Goal: Use online tool/utility: Utilize a website feature to perform a specific function

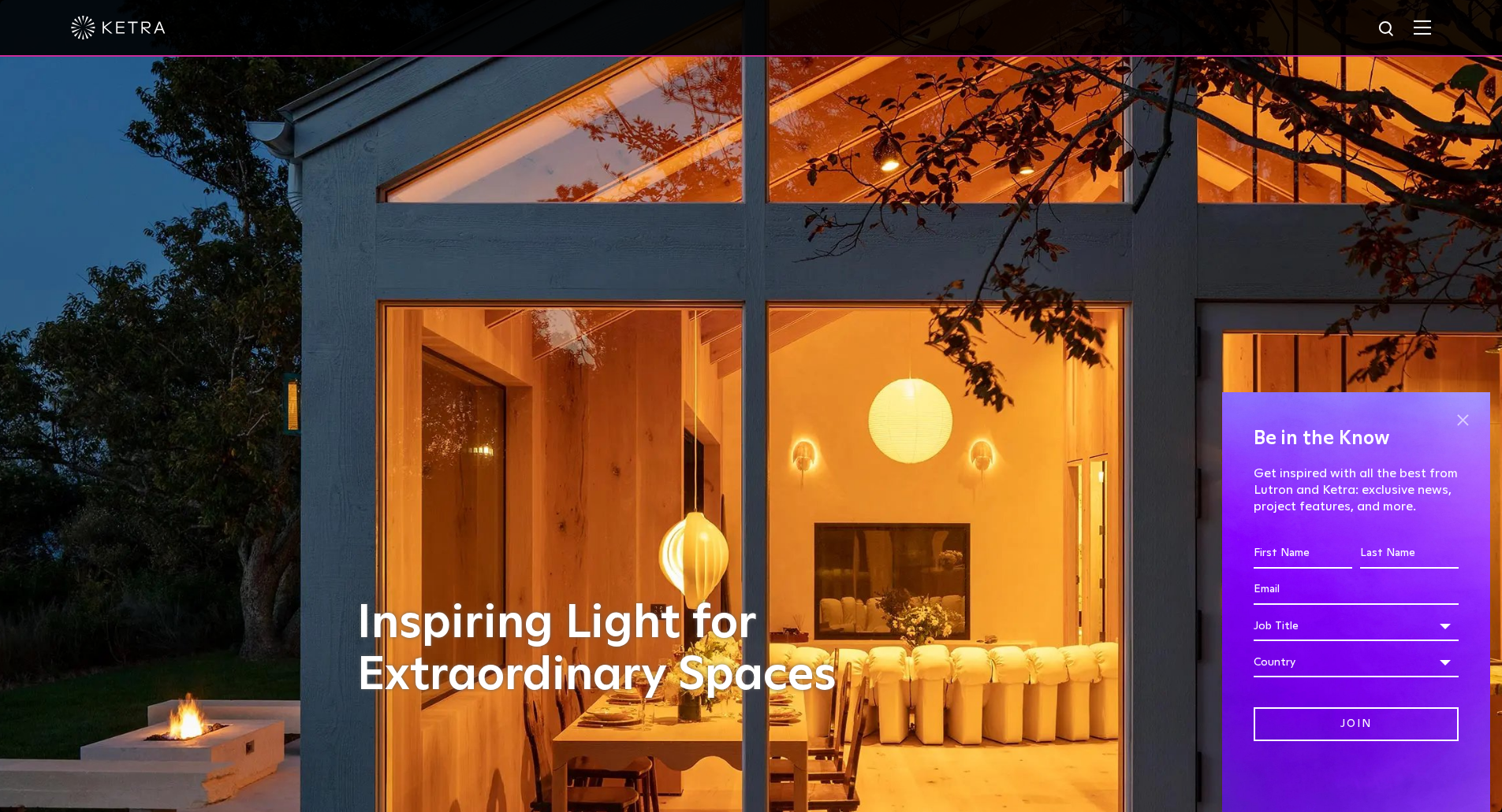
click at [1465, 423] on span at bounding box center [1462, 419] width 23 height 23
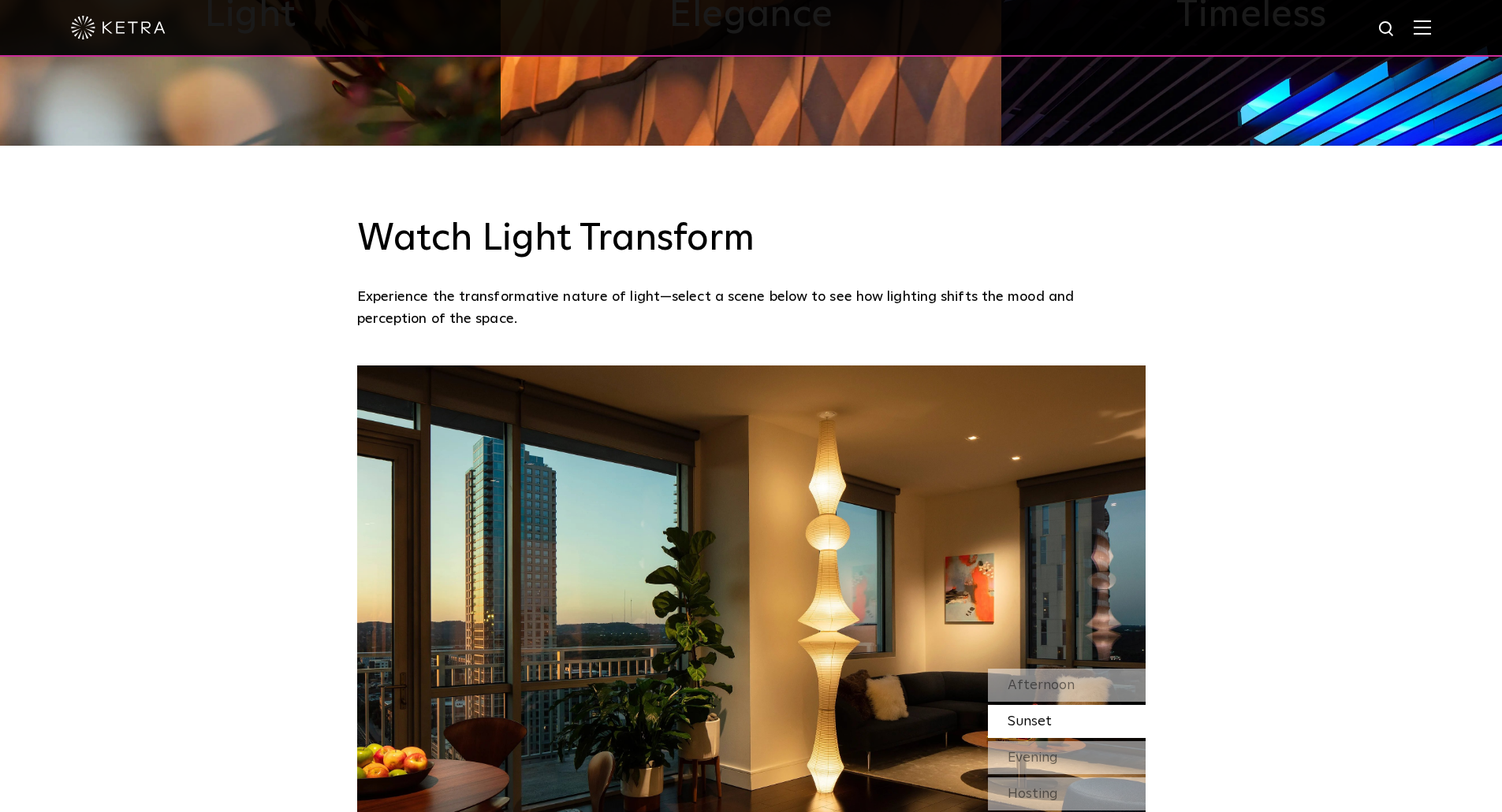
scroll to position [1340, 0]
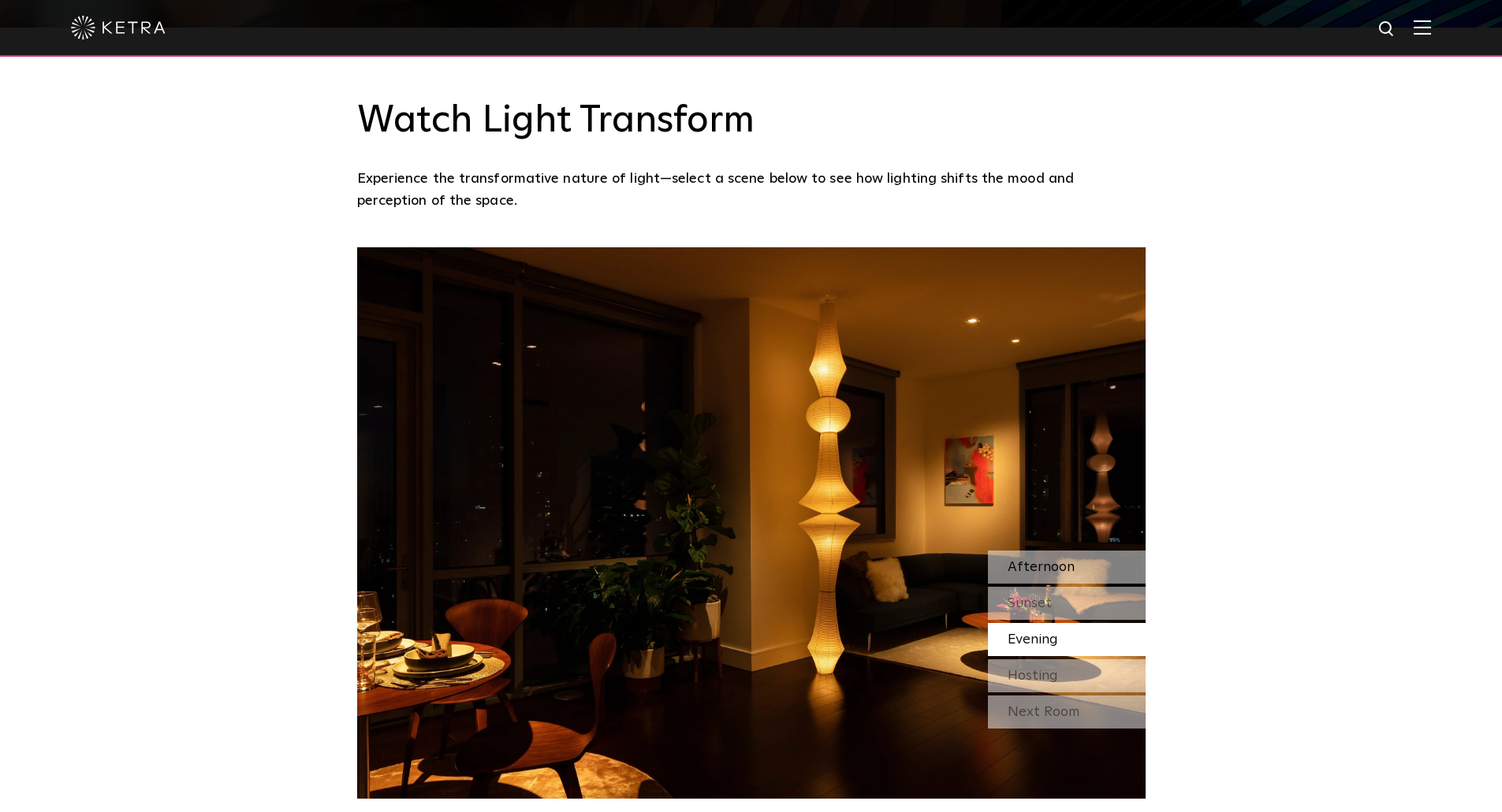
click at [1025, 570] on span "Afternoon" at bounding box center [1041, 567] width 67 height 14
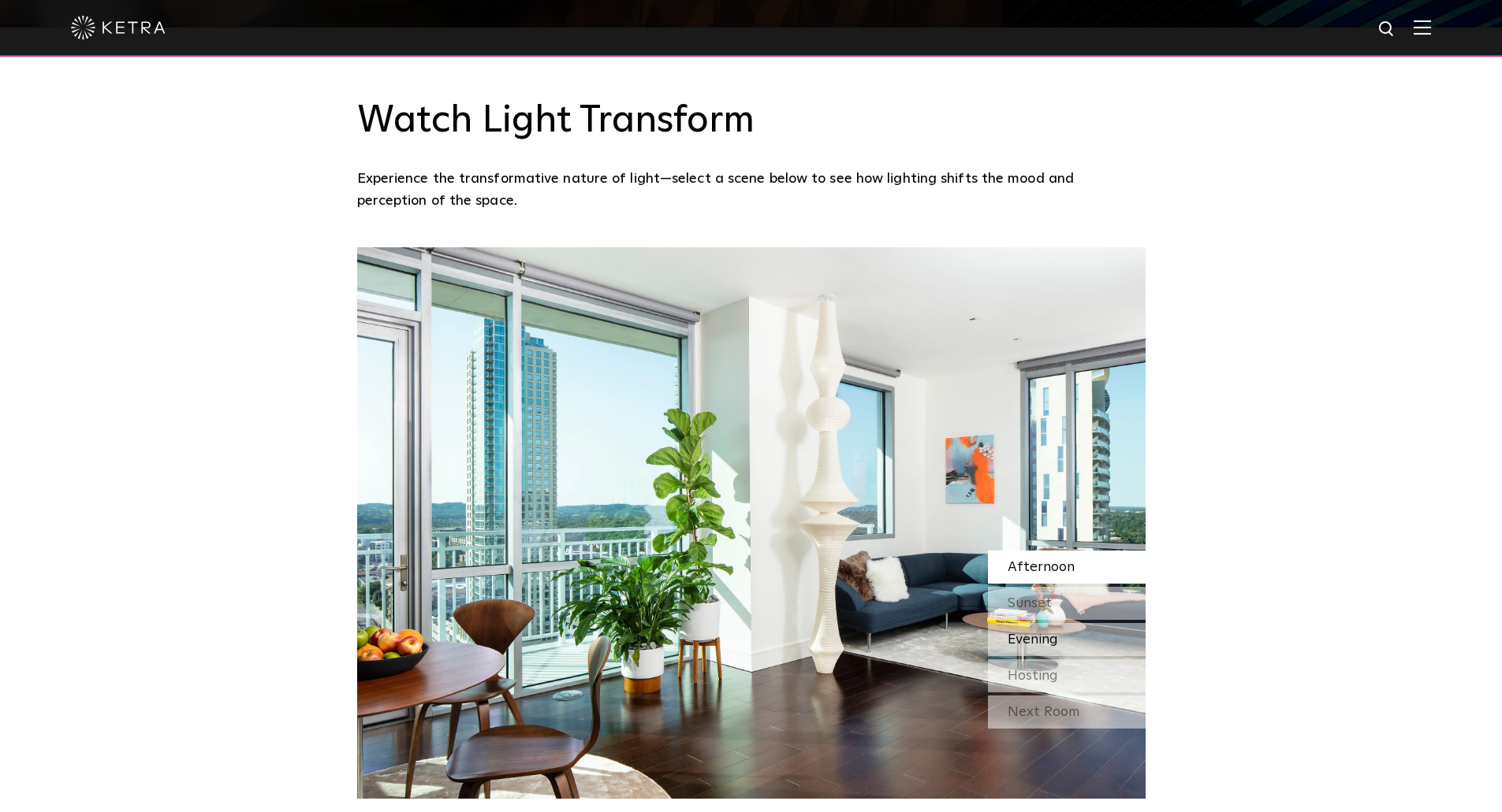
click at [1036, 640] on span "Evening" at bounding box center [1033, 639] width 50 height 14
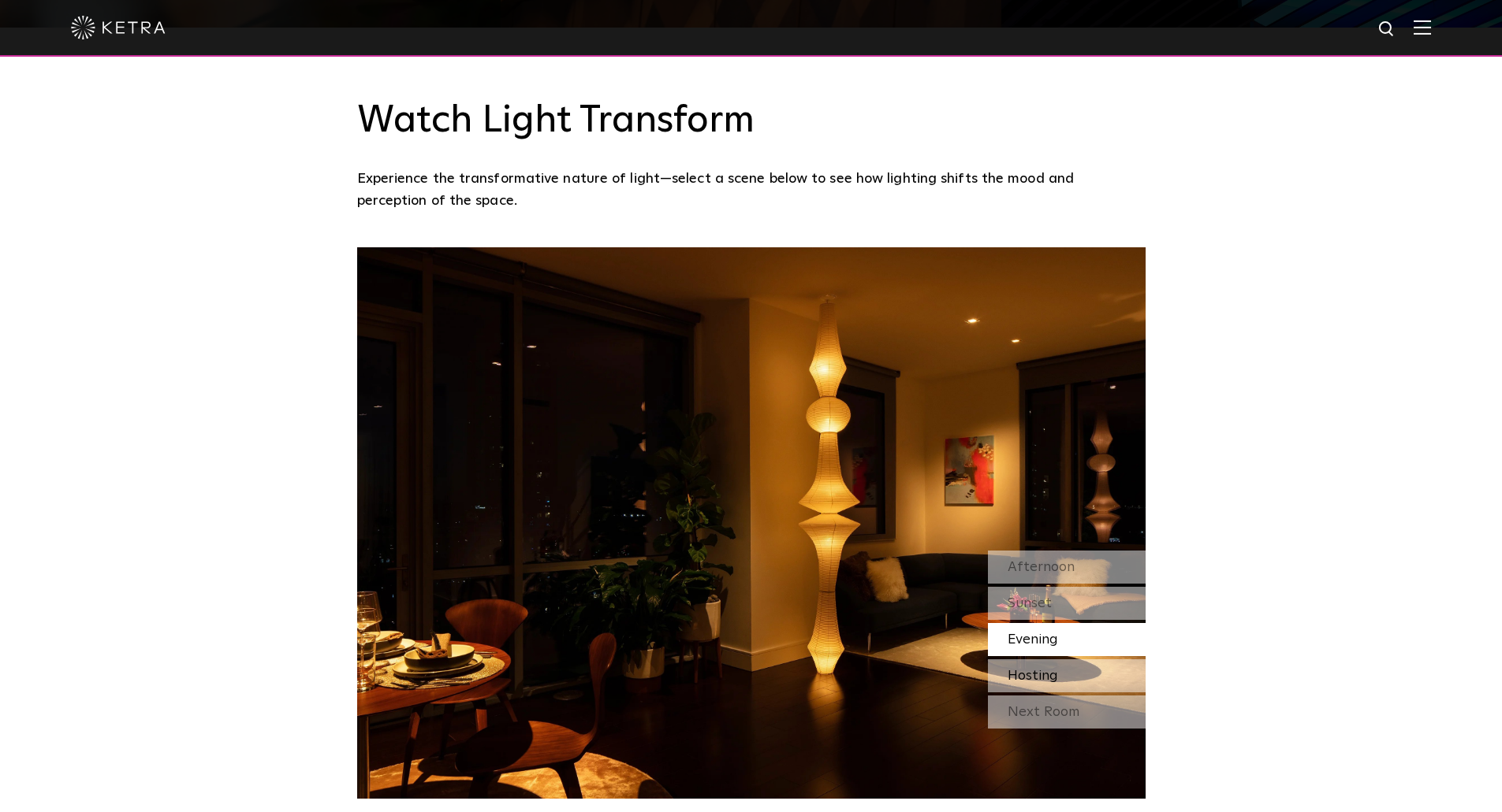
click at [1061, 681] on div "Hosting" at bounding box center [1067, 676] width 158 height 33
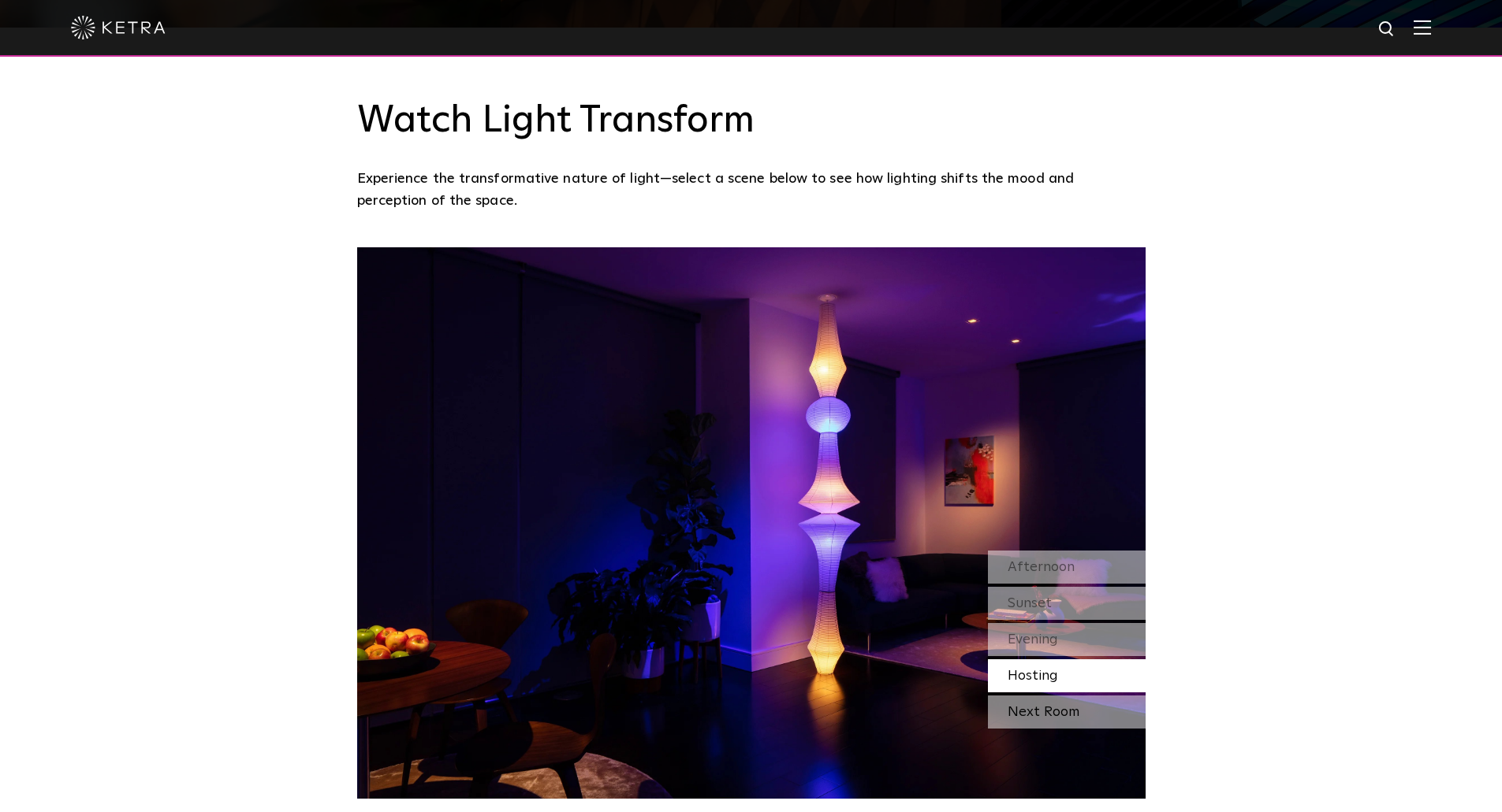
click at [1047, 708] on div "Next Room" at bounding box center [1067, 713] width 158 height 33
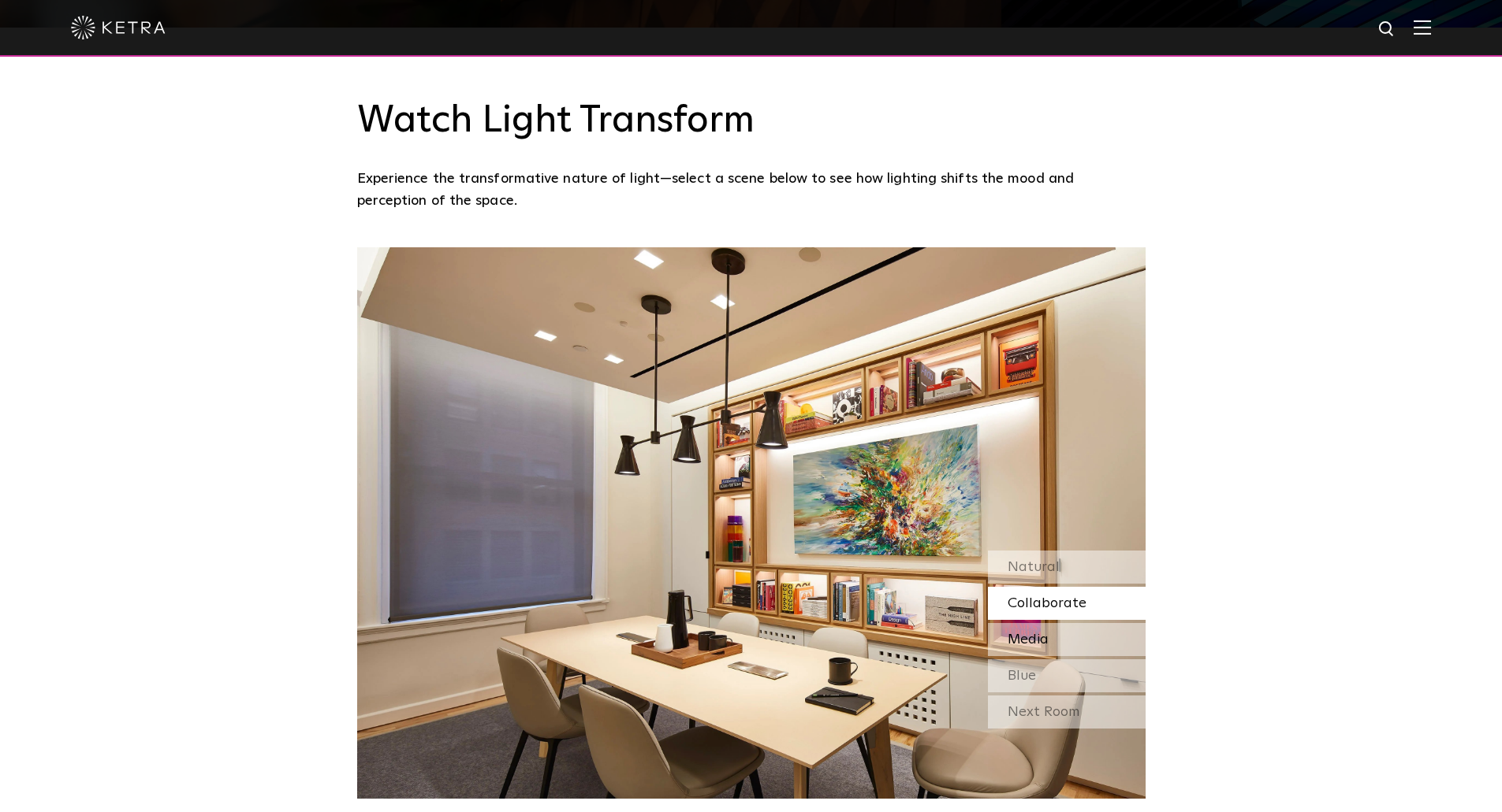
click at [1055, 629] on div "Media" at bounding box center [1067, 640] width 158 height 33
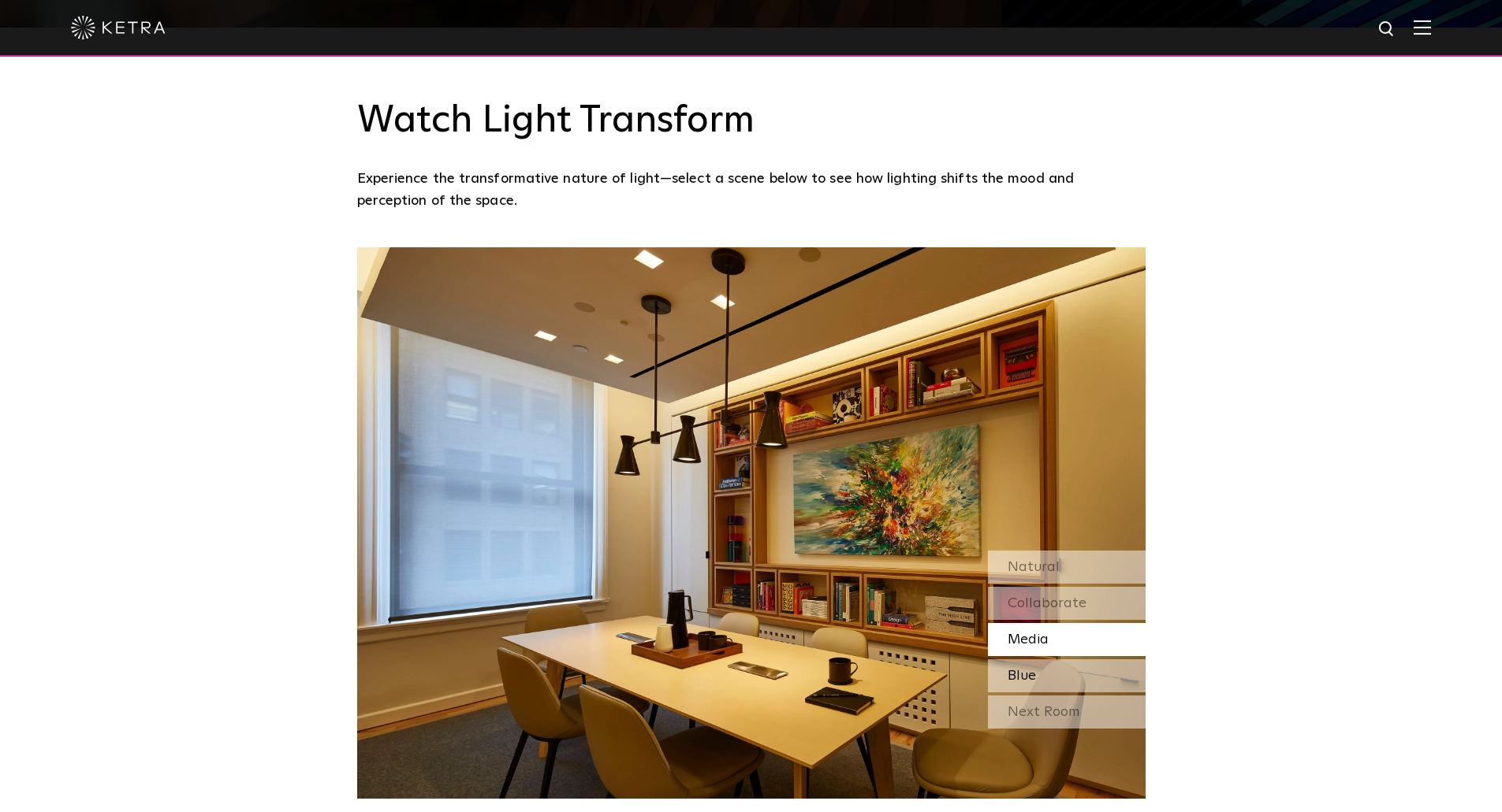
click at [1053, 669] on div "Blue" at bounding box center [1067, 676] width 158 height 33
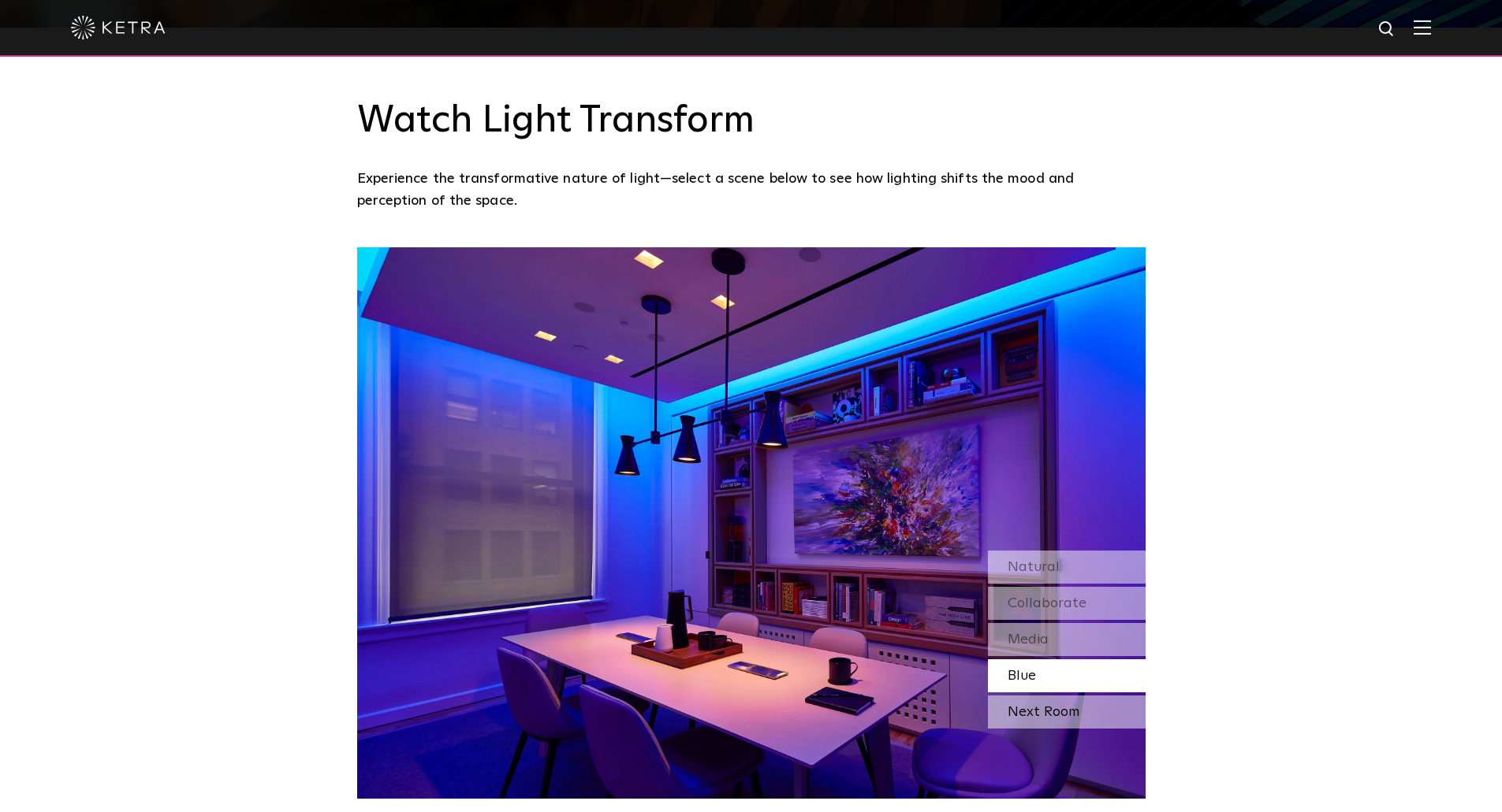
click at [1039, 719] on div "Next Room" at bounding box center [1067, 713] width 158 height 33
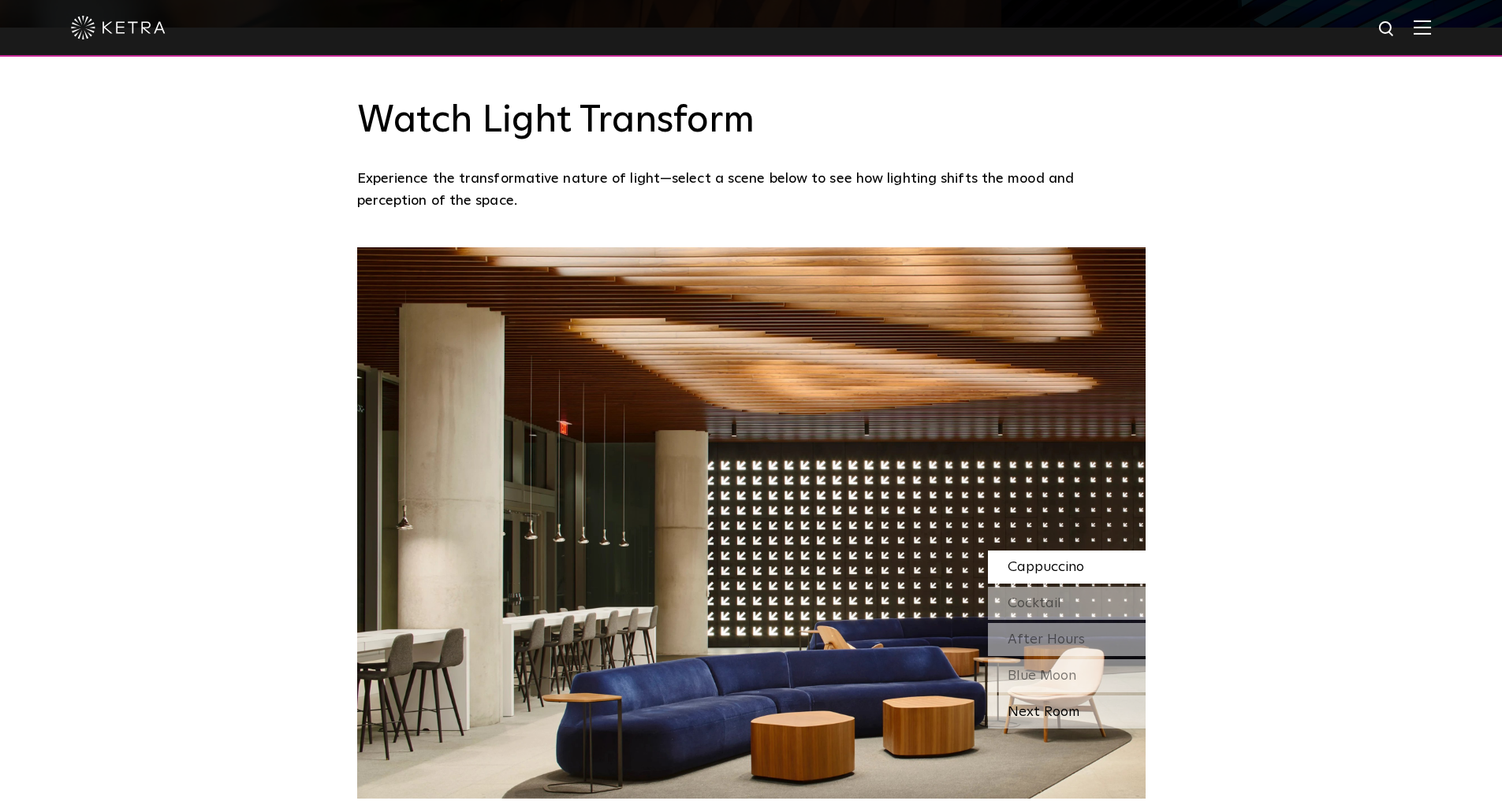
click at [1039, 707] on div "Next Room" at bounding box center [1067, 713] width 158 height 33
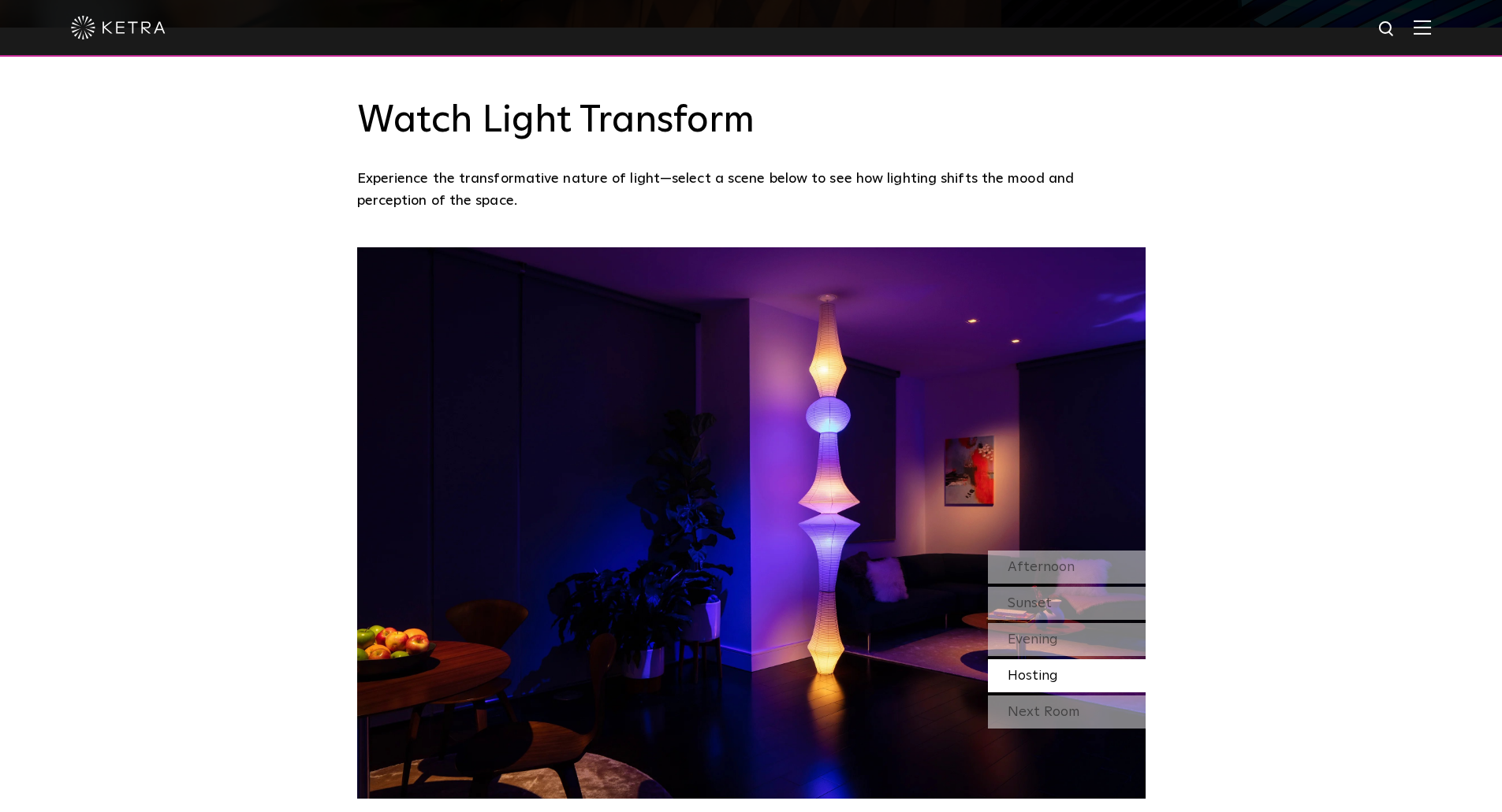
click at [1039, 707] on div "Next Room" at bounding box center [1067, 713] width 158 height 33
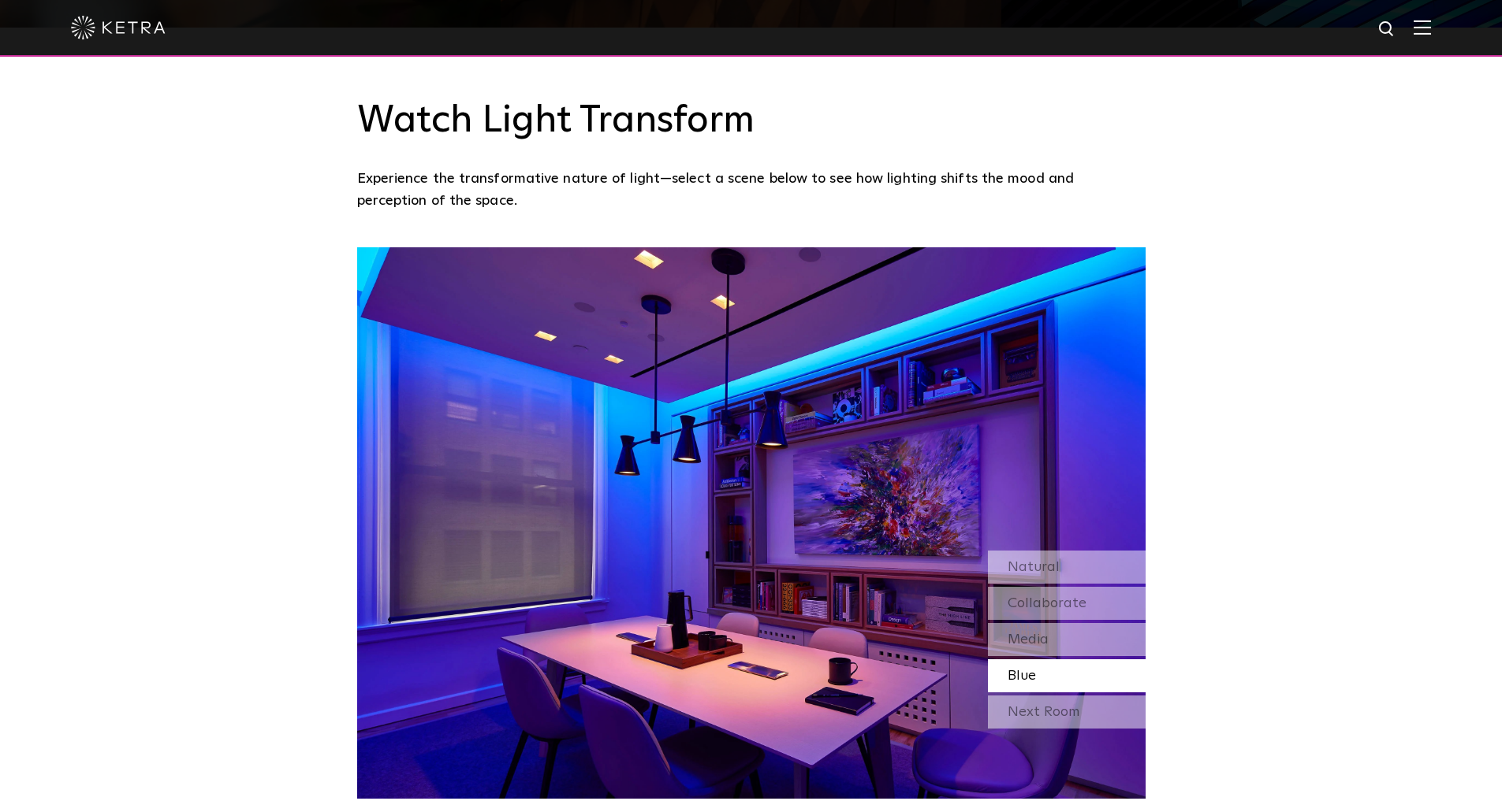
click at [1039, 707] on div "Next Room" at bounding box center [1067, 713] width 158 height 33
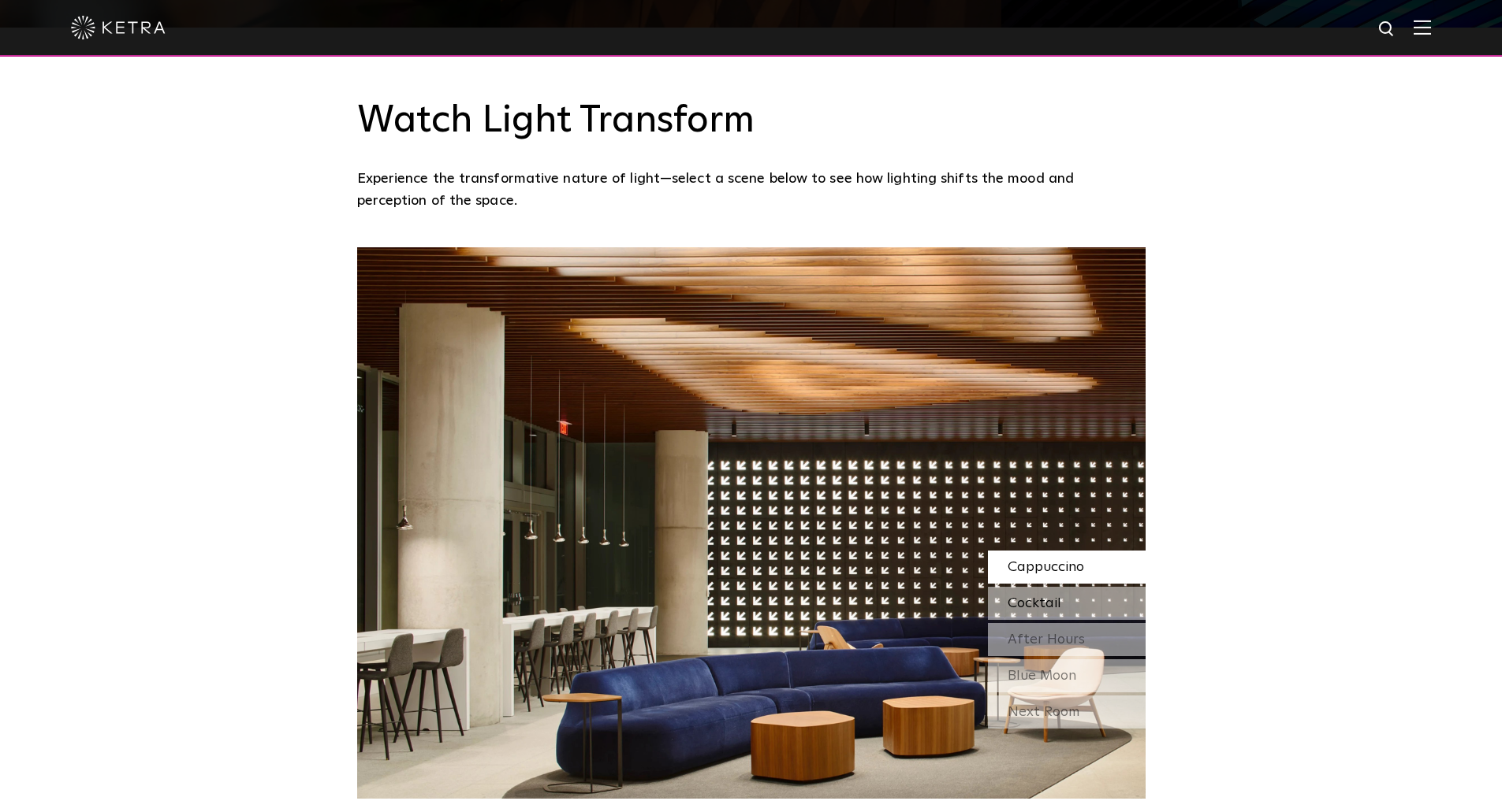
click at [1054, 593] on div "Cocktail" at bounding box center [1067, 604] width 158 height 33
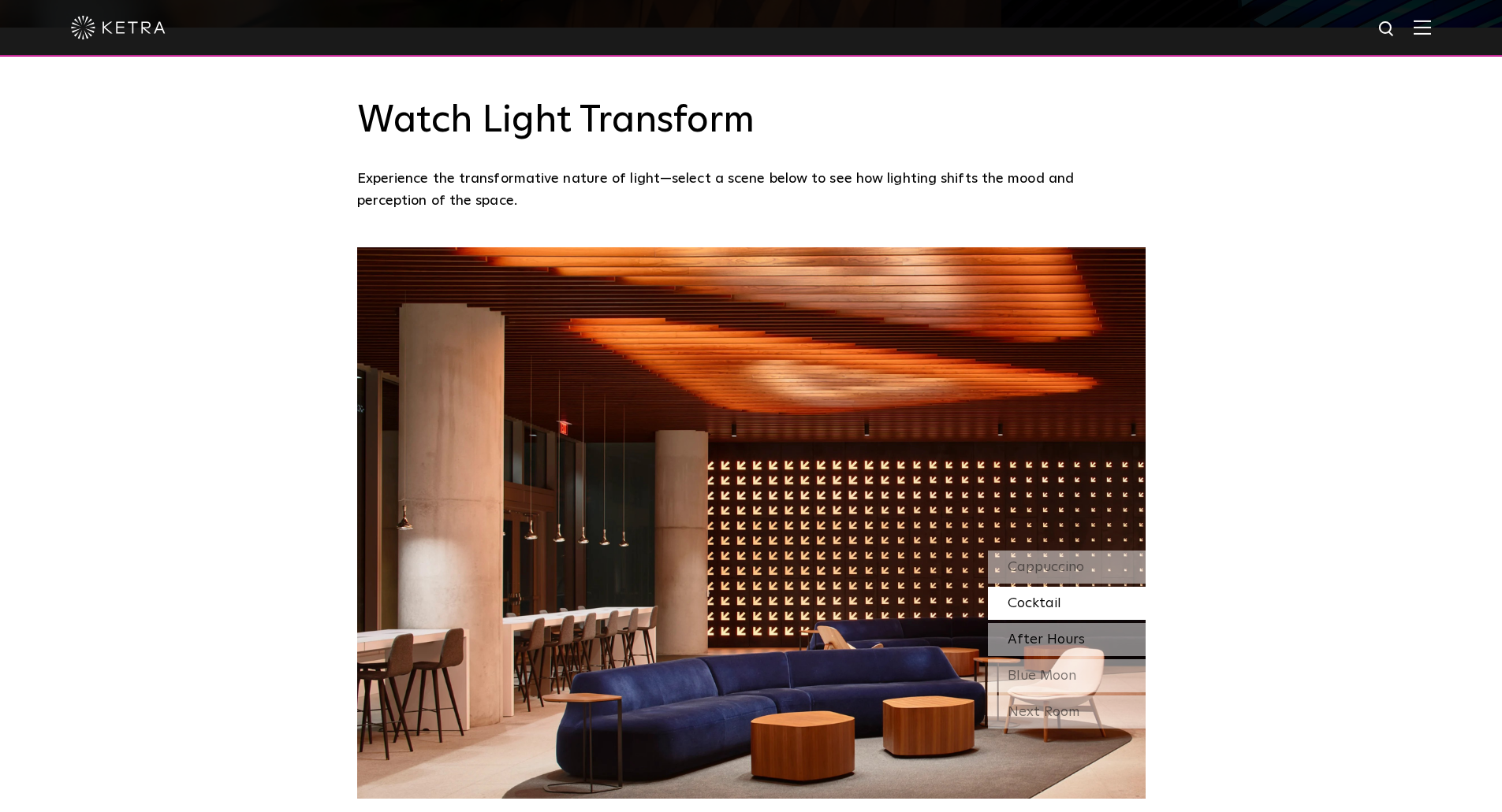
click at [1085, 637] on div "After Hours" at bounding box center [1067, 640] width 158 height 33
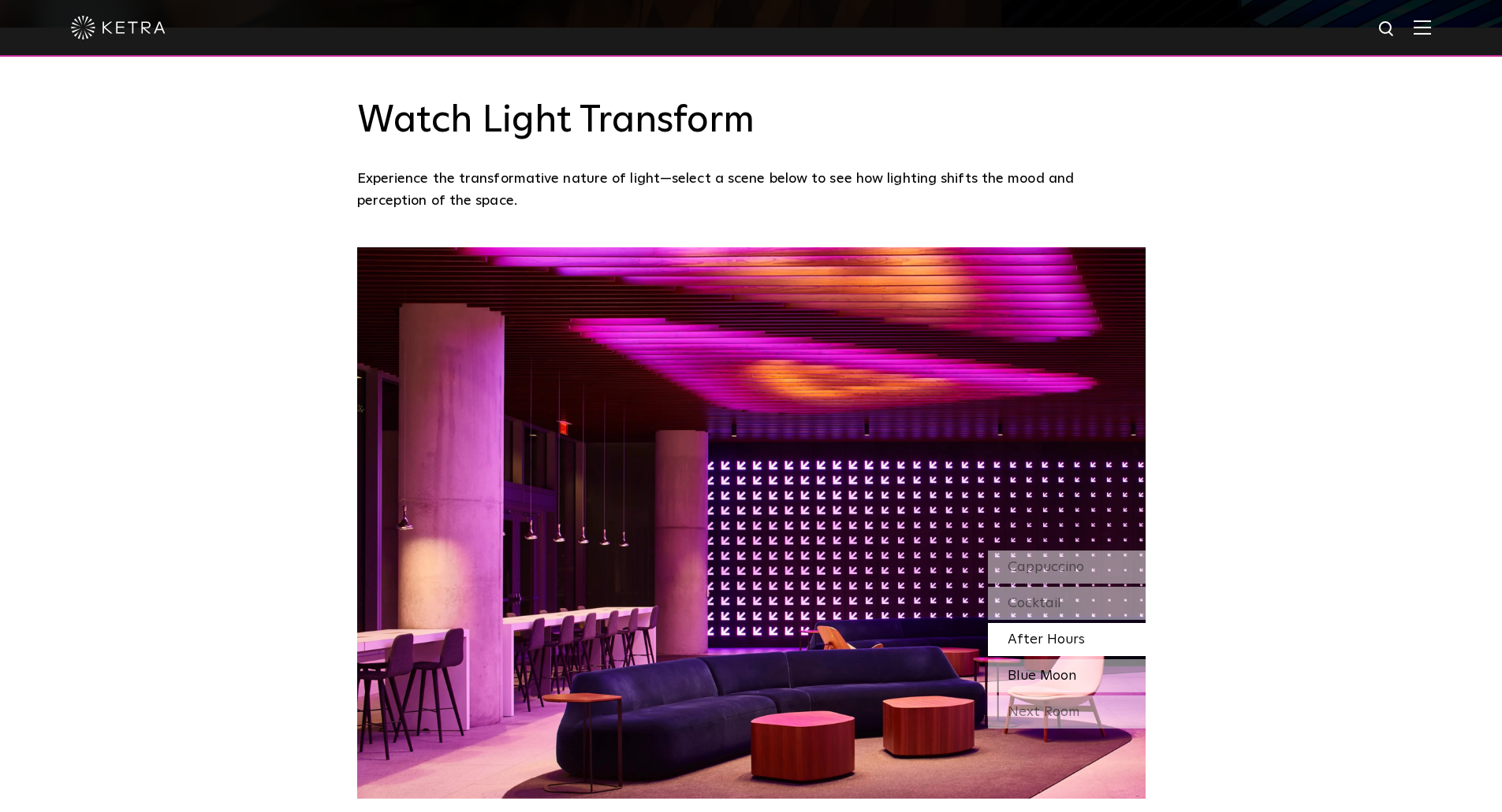
click at [1059, 669] on span "Blue Moon" at bounding box center [1042, 675] width 69 height 14
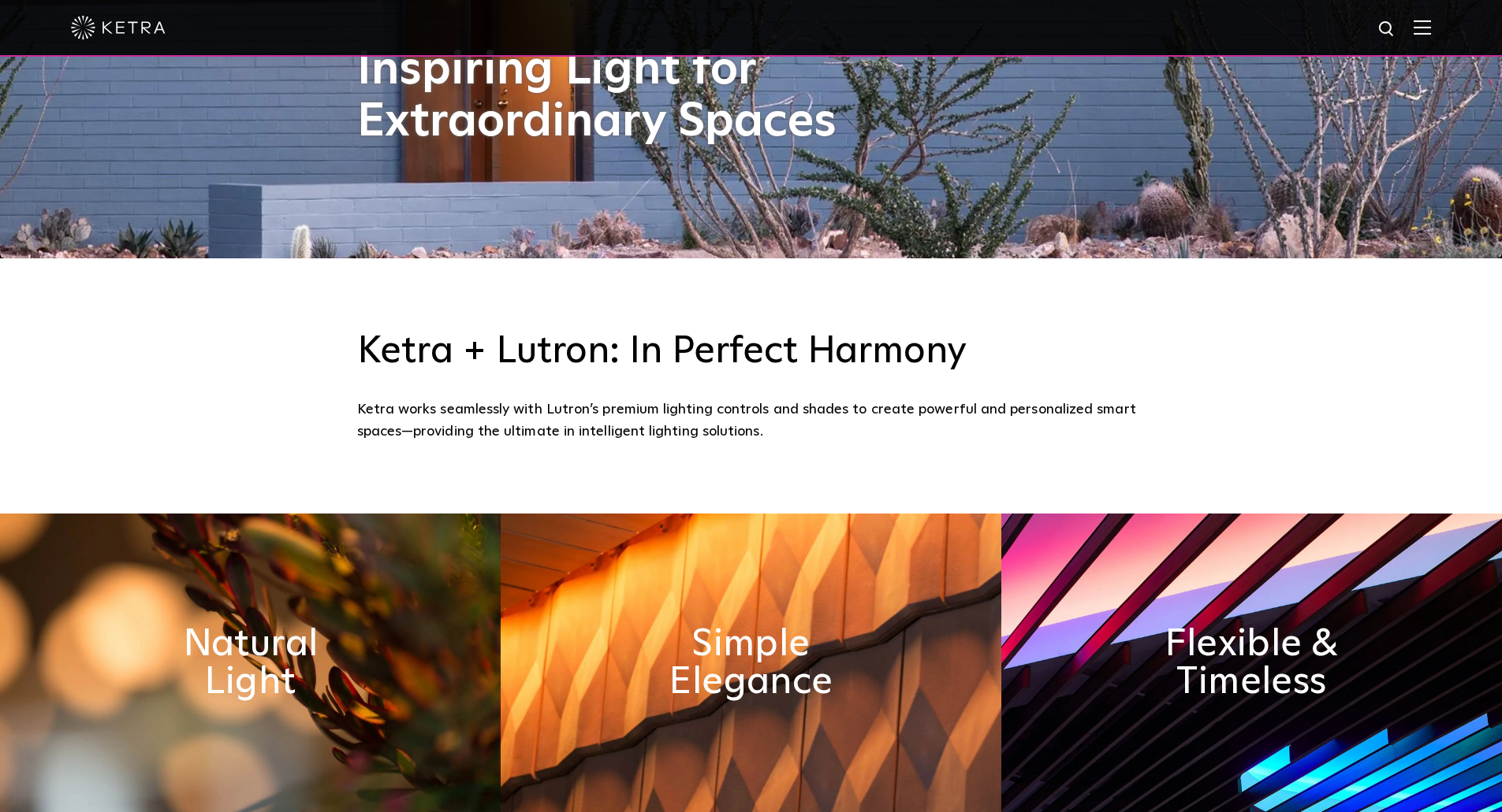
scroll to position [788, 0]
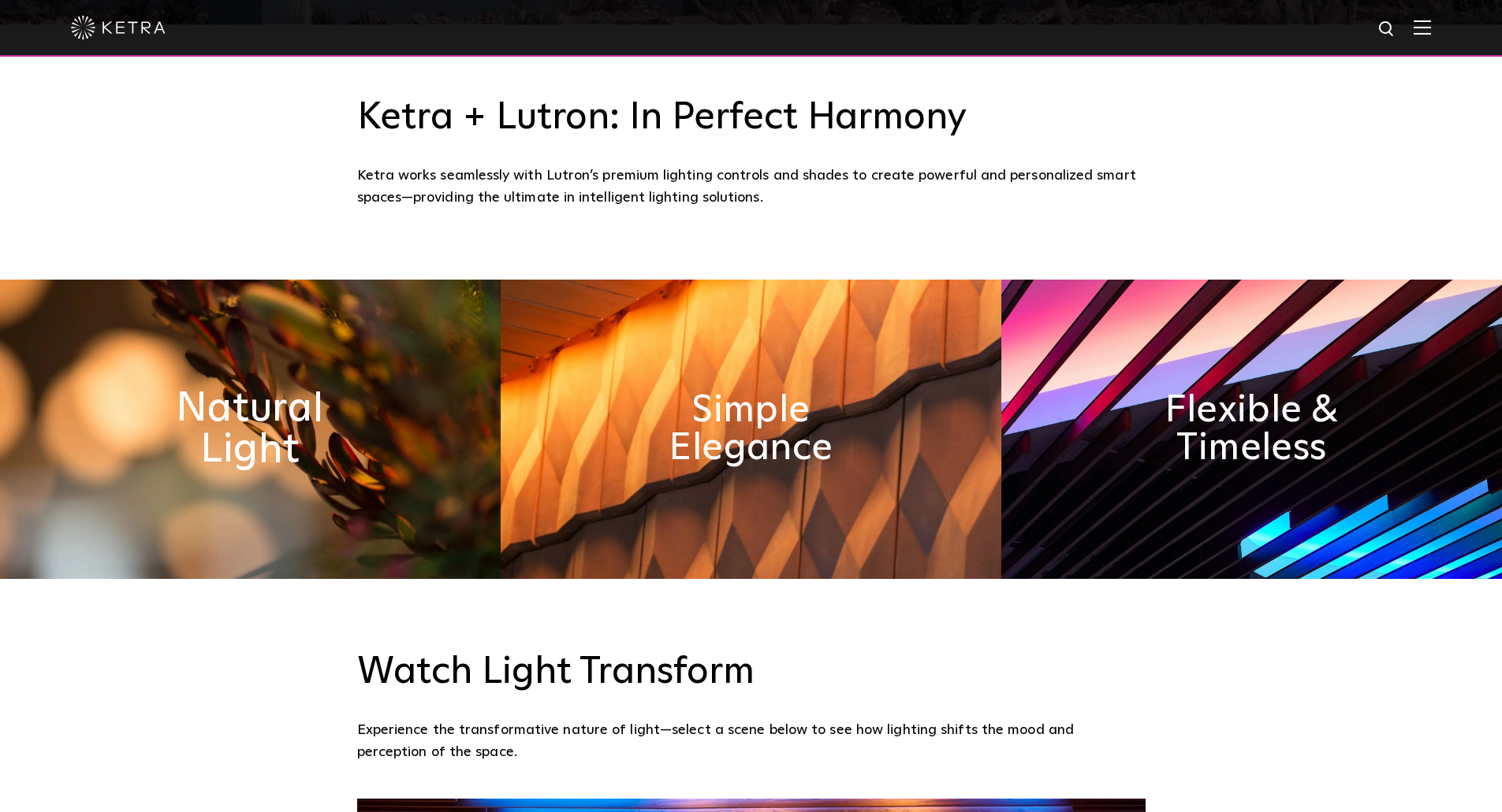
click at [320, 460] on h2 "Natural Light" at bounding box center [250, 429] width 257 height 83
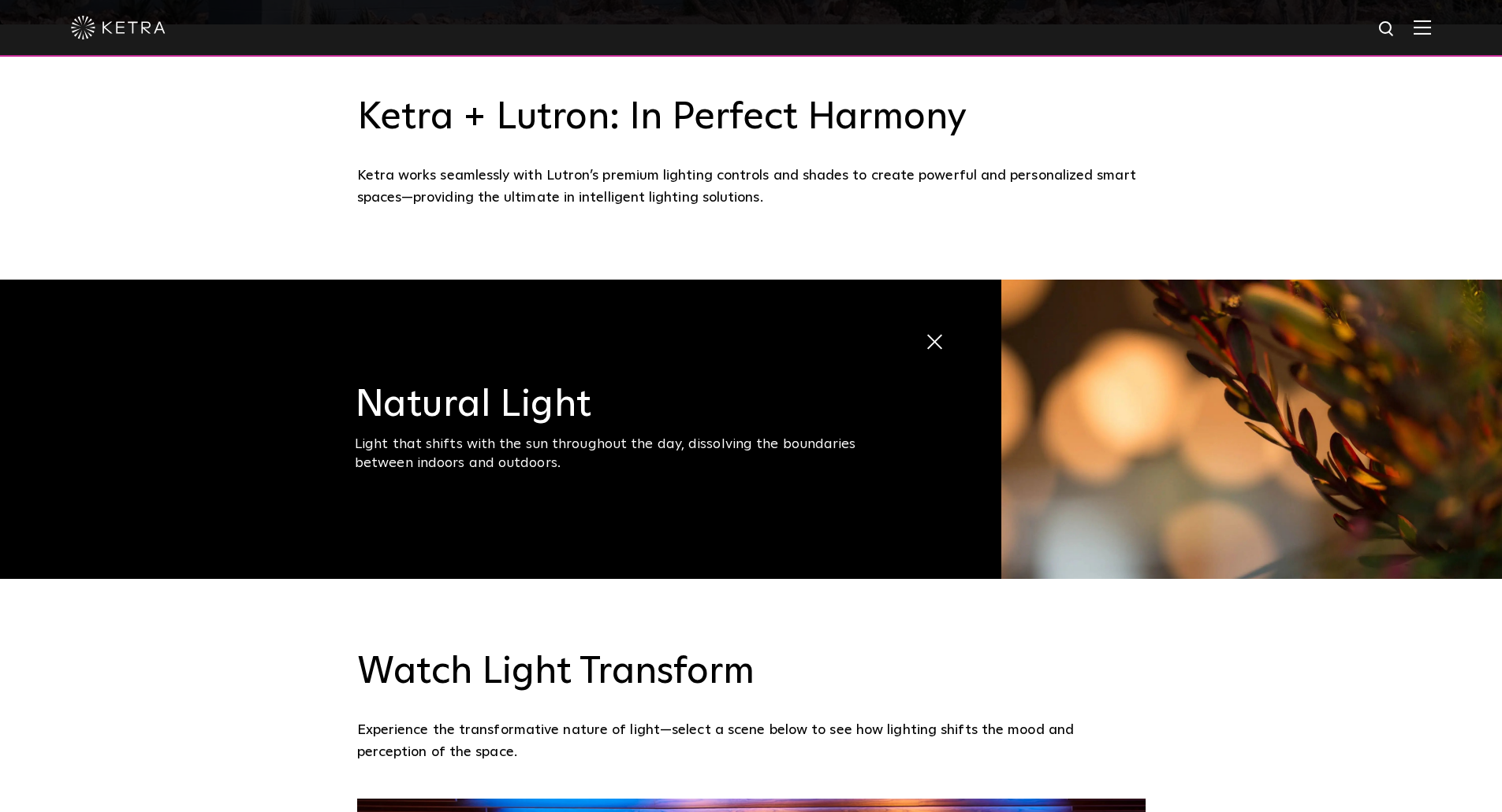
click at [948, 345] on span at bounding box center [938, 343] width 27 height 27
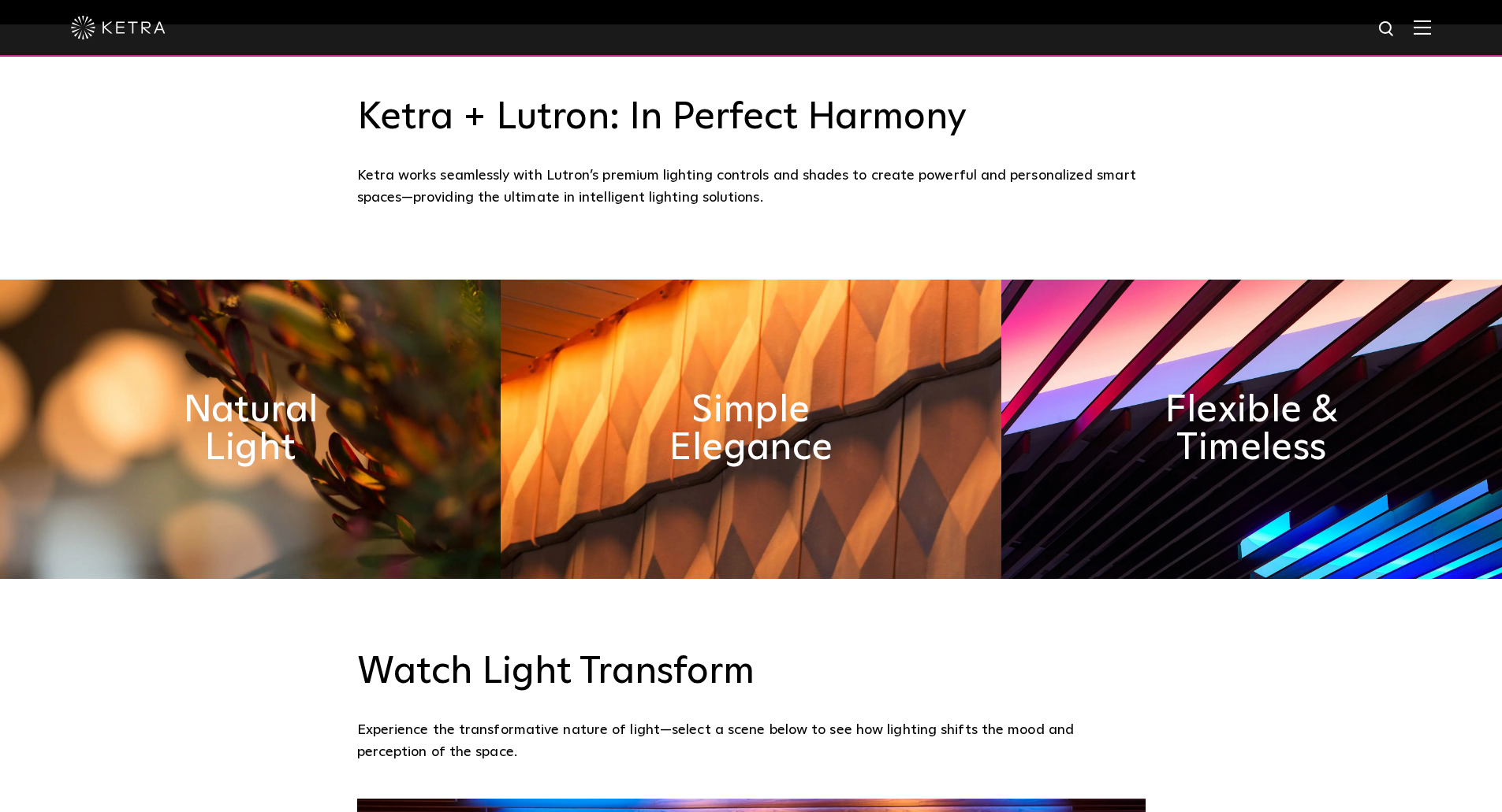
click at [907, 358] on img at bounding box center [751, 429] width 501 height 299
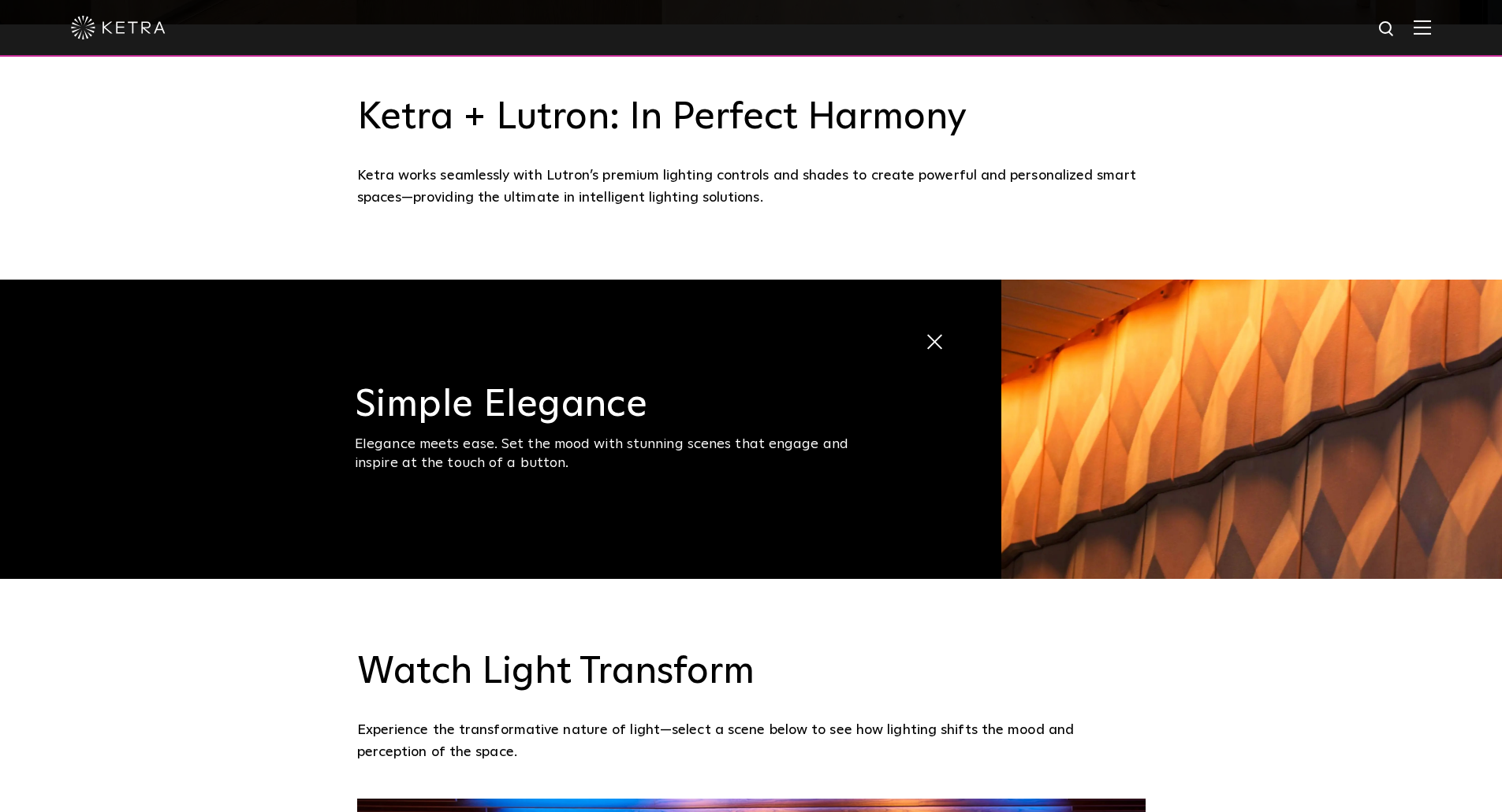
click at [925, 330] on span at bounding box center [925, 330] width 0 height 0
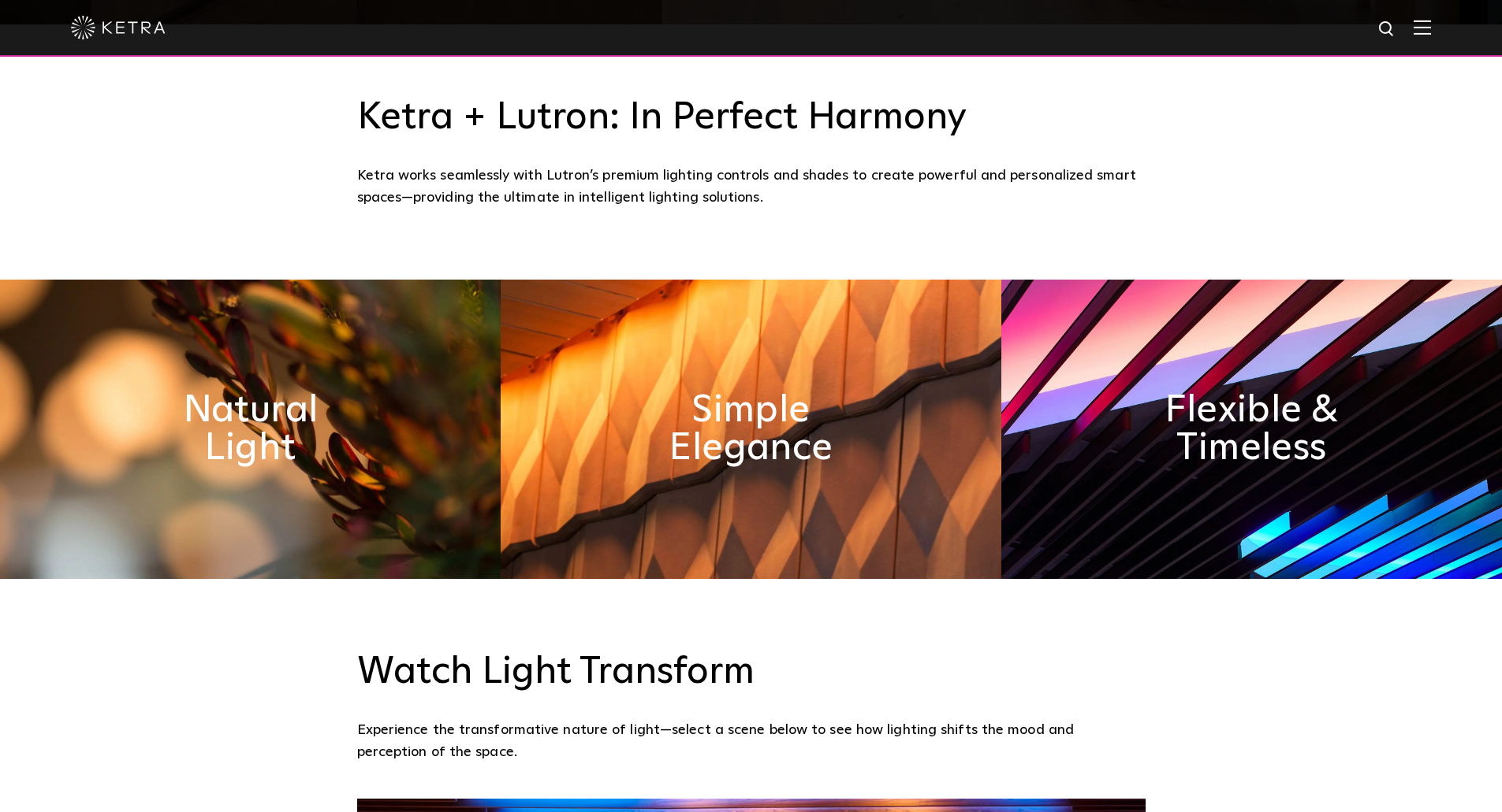
click at [951, 346] on img at bounding box center [751, 429] width 501 height 299
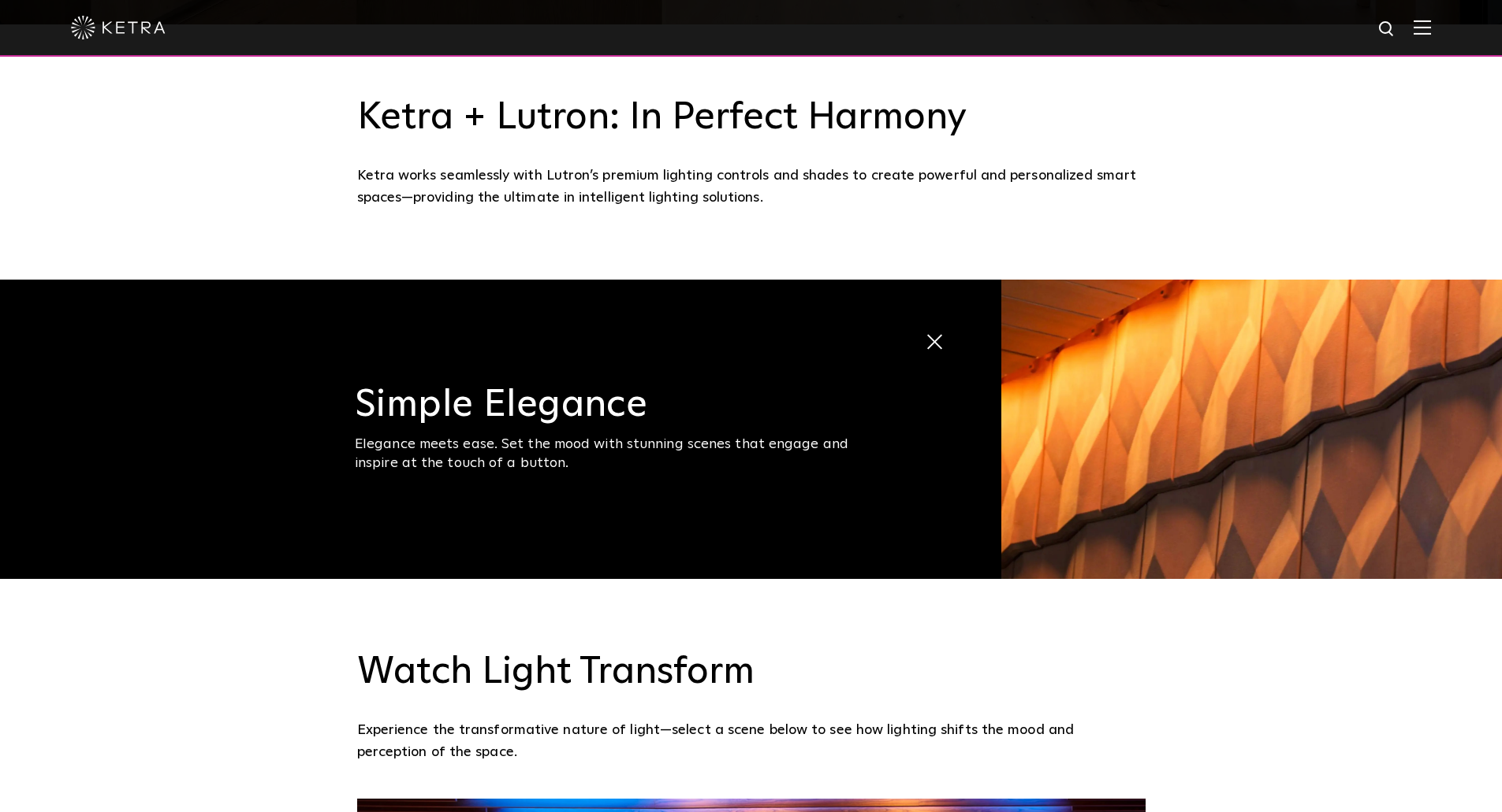
click at [951, 346] on span at bounding box center [938, 343] width 27 height 27
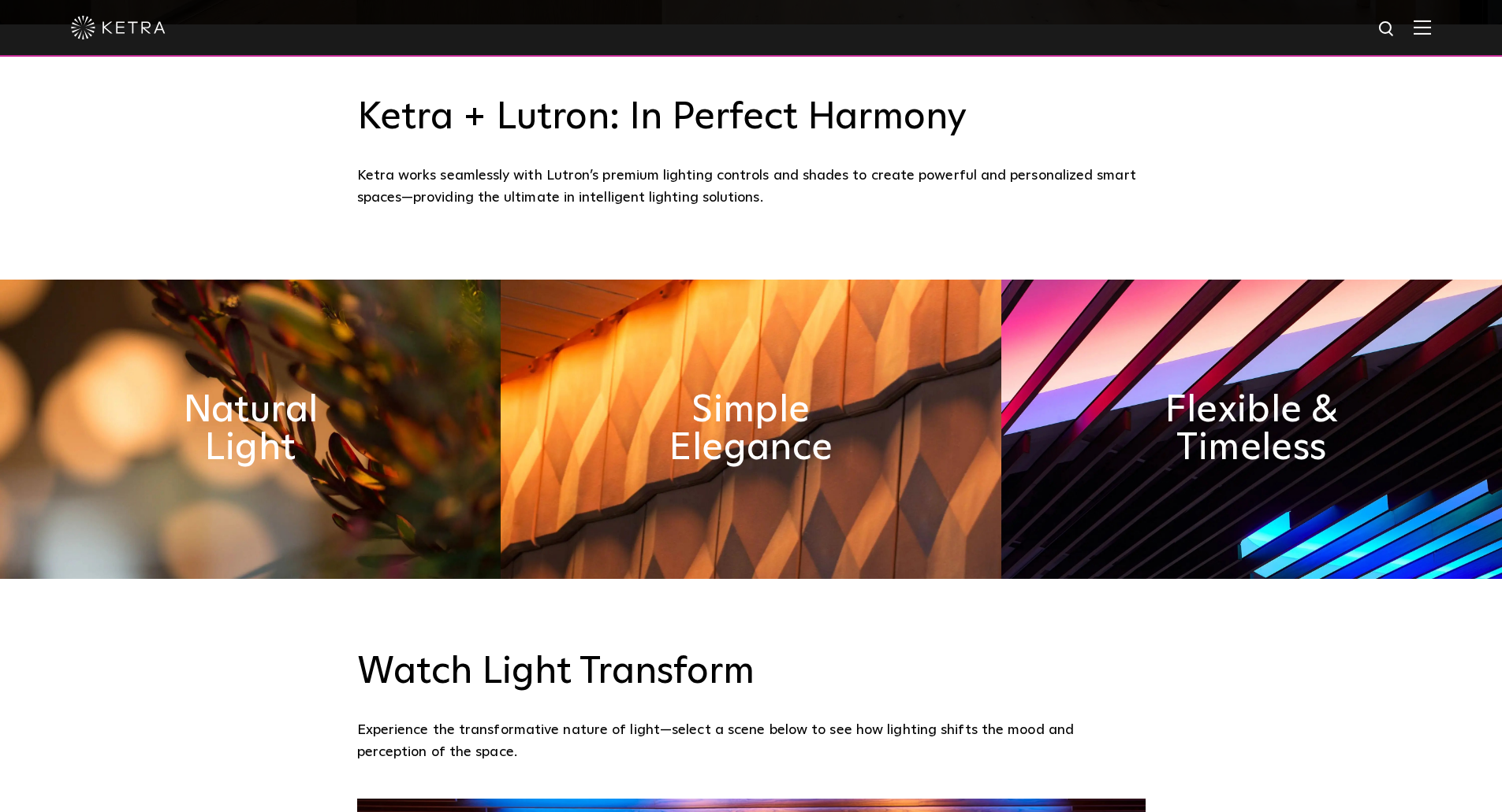
click at [1072, 356] on img at bounding box center [1251, 429] width 501 height 299
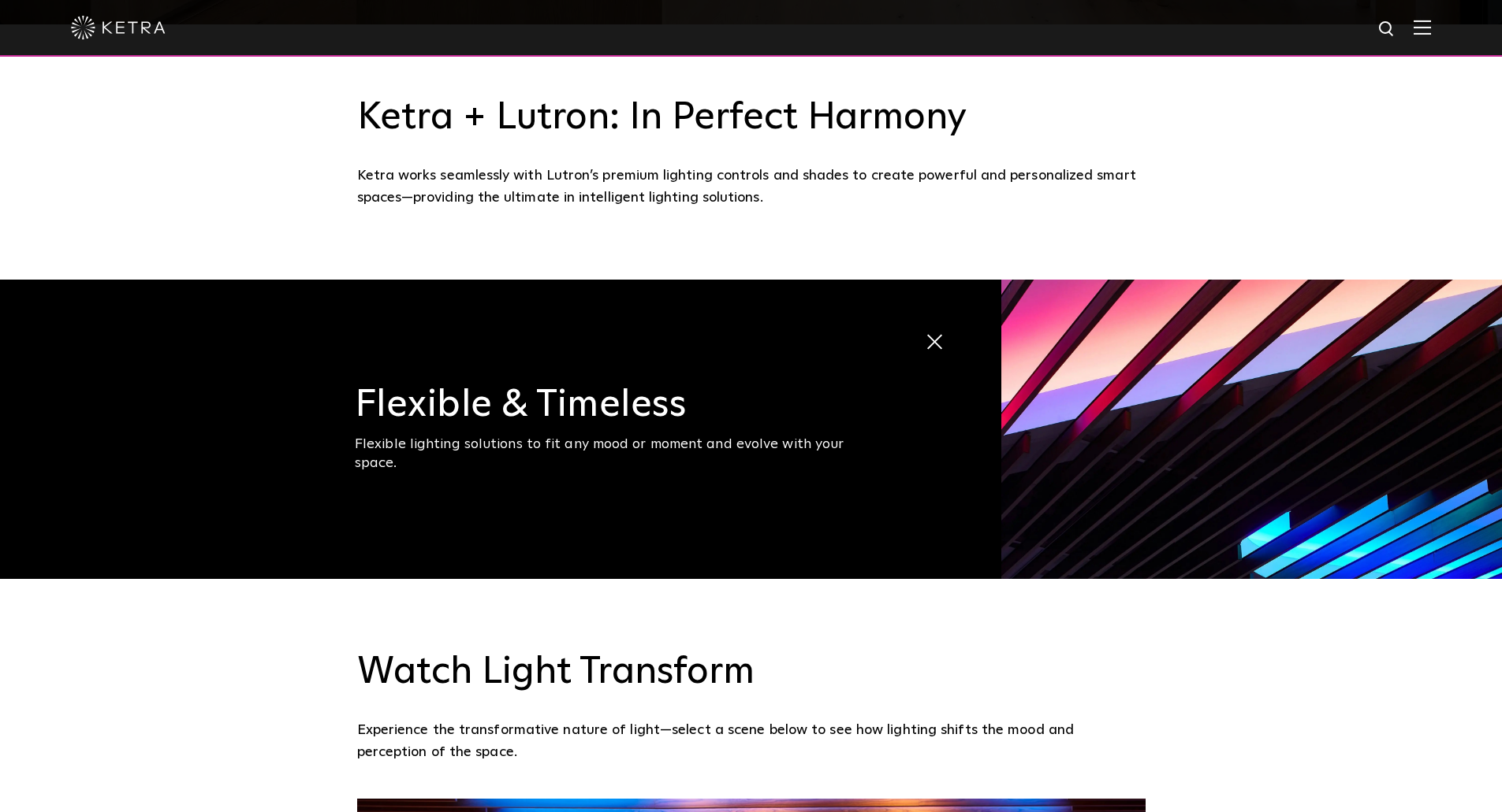
click at [940, 344] on span at bounding box center [938, 343] width 27 height 27
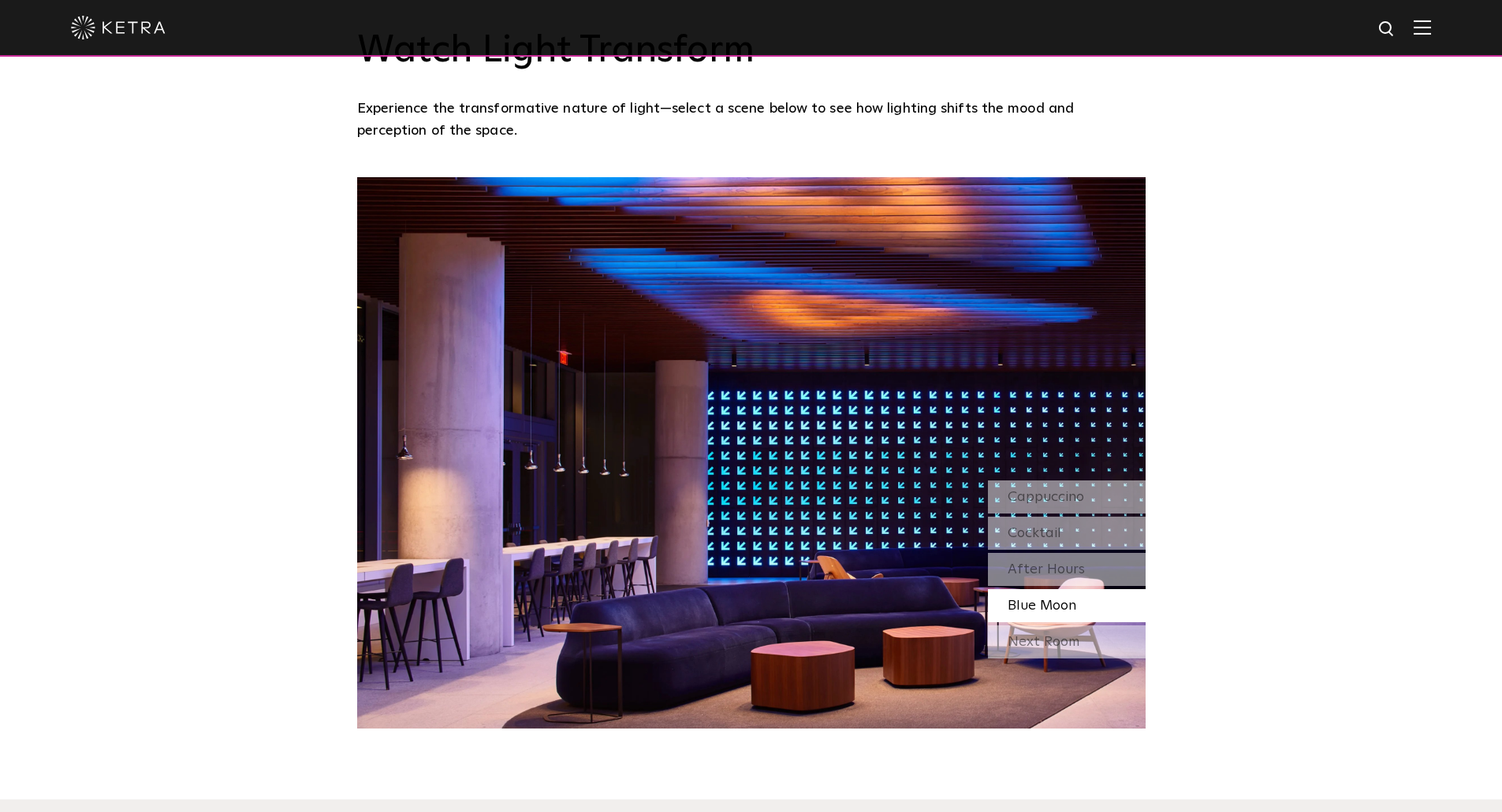
scroll to position [1419, 0]
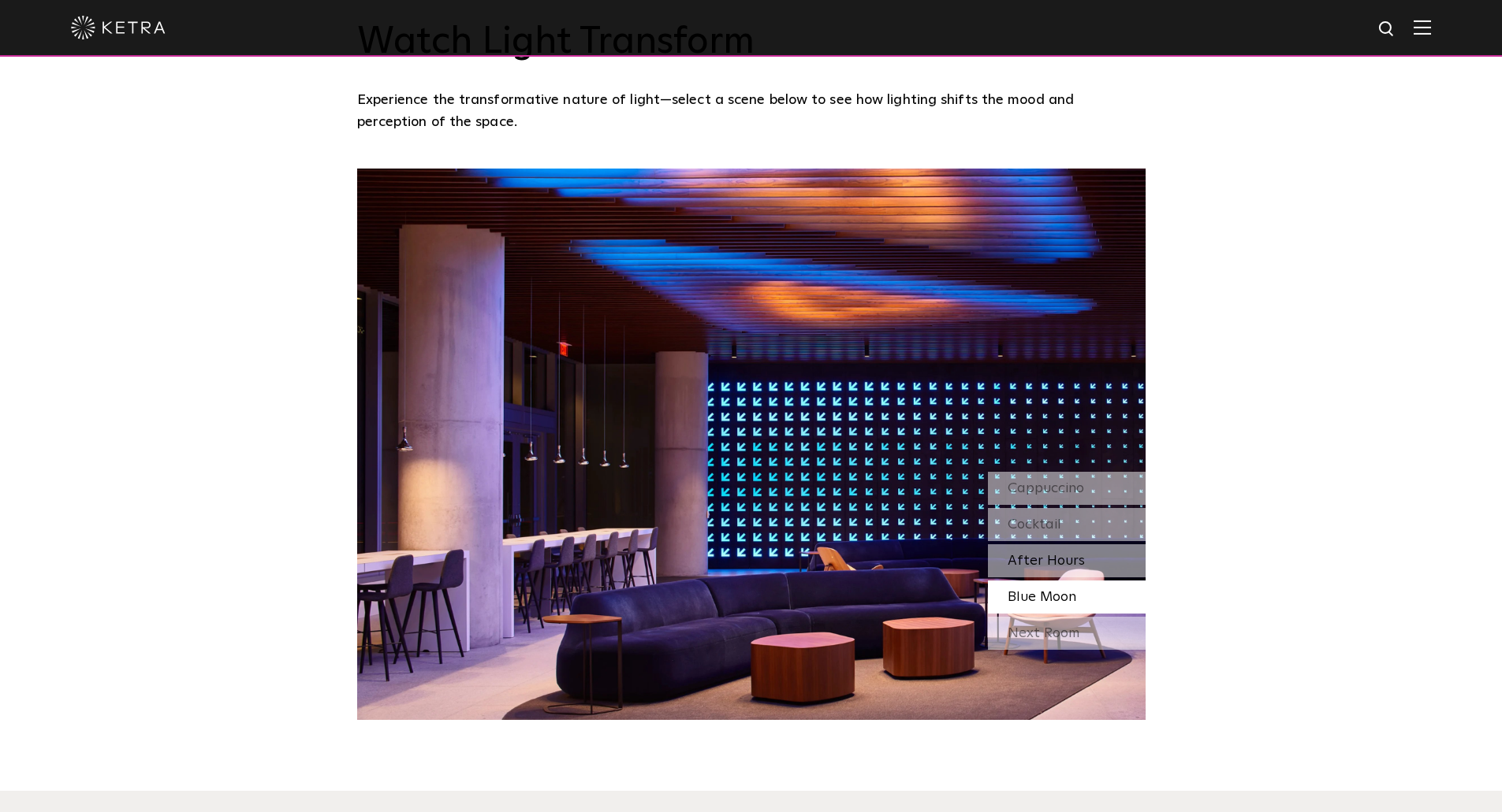
click at [1071, 563] on span "After Hours" at bounding box center [1046, 560] width 77 height 14
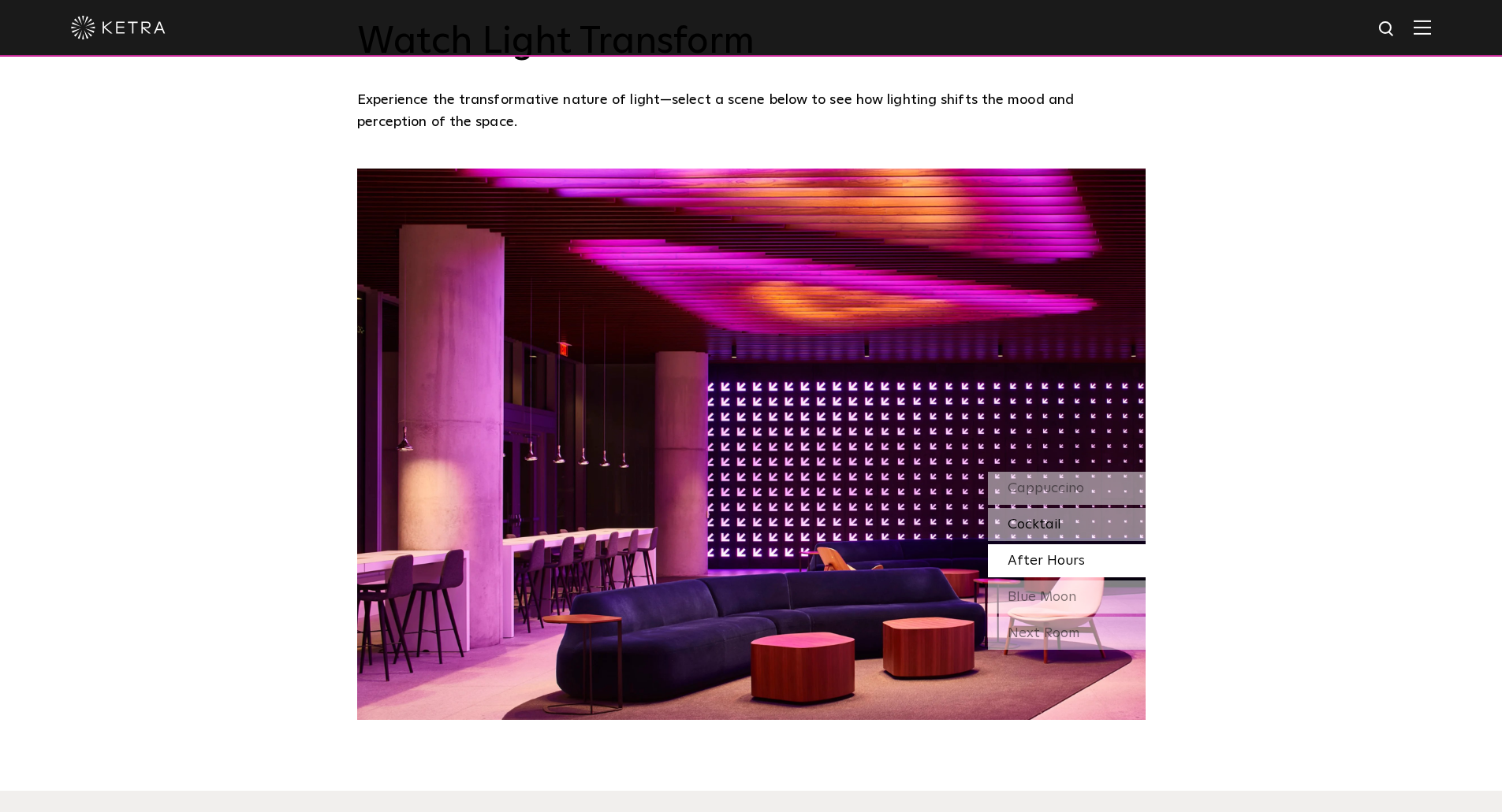
click at [1025, 523] on span "Cocktail" at bounding box center [1034, 524] width 54 height 14
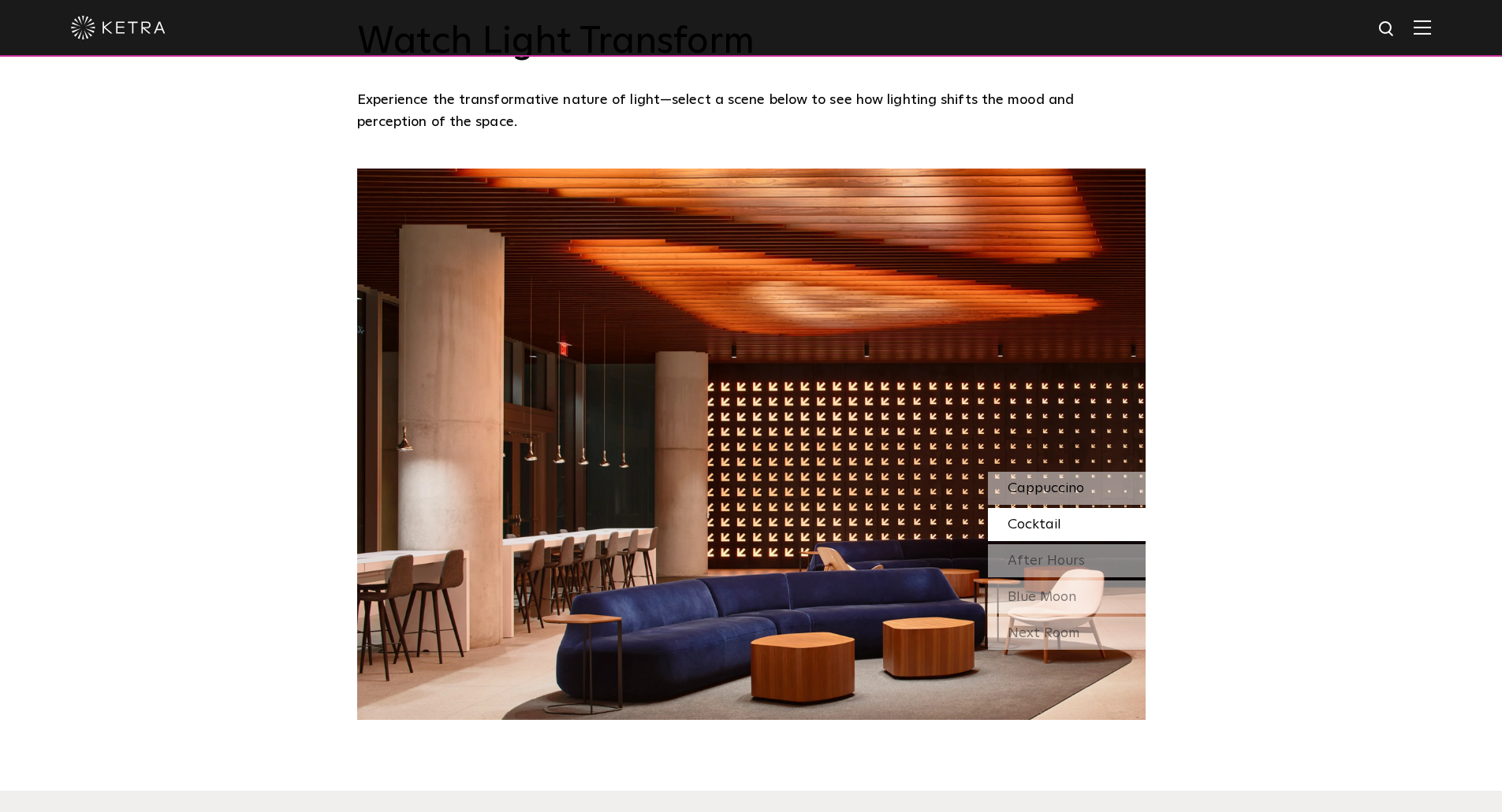
click at [1012, 485] on span "Cappuccino" at bounding box center [1046, 488] width 76 height 14
